Goal: Find contact information: Find contact information

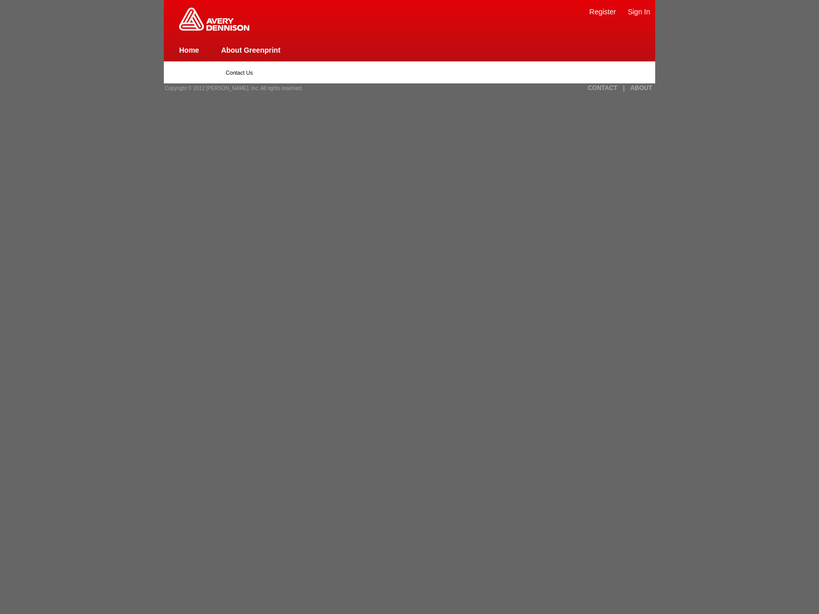
click at [602, 88] on link "CONTACT" at bounding box center [602, 87] width 30 height 7
